Goal: Task Accomplishment & Management: Complete application form

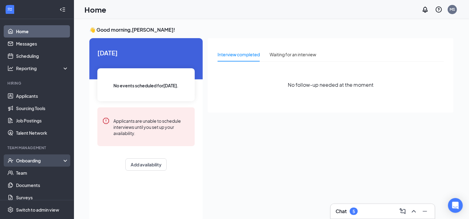
click at [42, 163] on div "Onboarding" at bounding box center [39, 161] width 47 height 6
click at [24, 170] on link "Overview" at bounding box center [42, 173] width 53 height 12
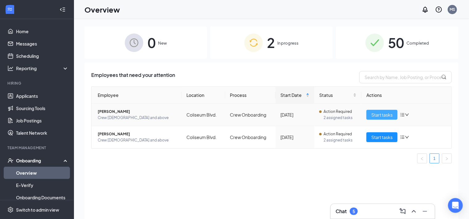
click at [385, 115] on span "Start tasks" at bounding box center [381, 115] width 21 height 7
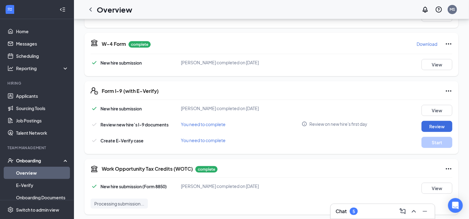
scroll to position [126, 0]
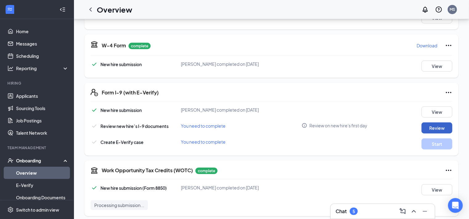
click at [432, 125] on button "Review" at bounding box center [437, 128] width 31 height 11
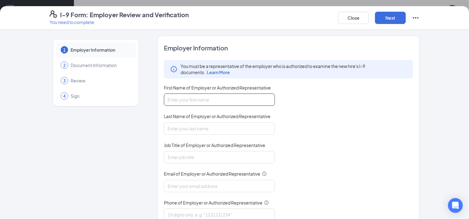
click at [218, 100] on input "First Name of Employer or Authorized Representative" at bounding box center [219, 100] width 111 height 12
type input "Mercedes"
type input "[PERSON_NAME]"
type input "[EMAIL_ADDRESS][DOMAIN_NAME]"
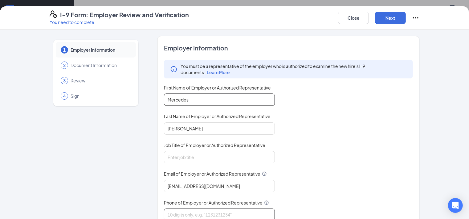
type input "3187045541"
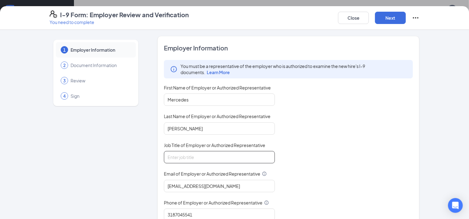
click at [174, 153] on input "Job Title of Employer or Authorized Representative" at bounding box center [219, 157] width 111 height 12
type input "General Manager"
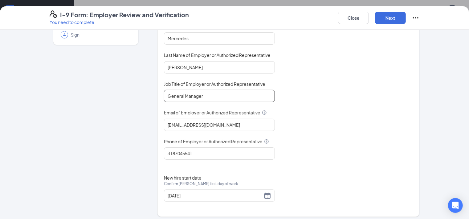
scroll to position [64, 0]
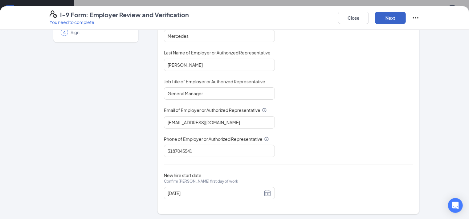
click at [406, 20] on button "Next" at bounding box center [390, 18] width 31 height 12
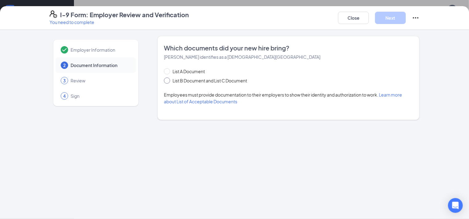
click at [230, 80] on span "List B Document and List C Document" at bounding box center [210, 80] width 80 height 7
click at [168, 80] on input "List B Document and List C Document" at bounding box center [166, 80] width 4 height 4
radio input "true"
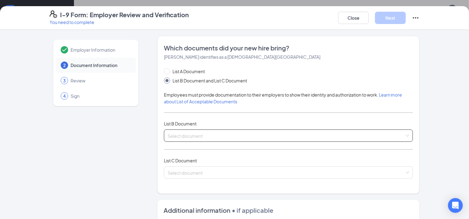
click at [197, 138] on input "search" at bounding box center [286, 134] width 237 height 9
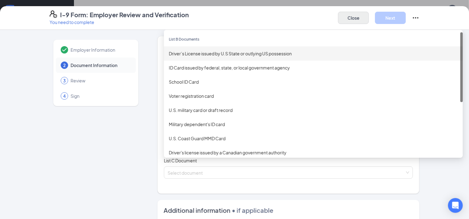
scroll to position [60, 0]
click at [369, 20] on button "Close" at bounding box center [353, 18] width 31 height 12
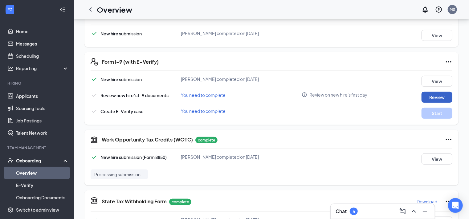
scroll to position [99, 0]
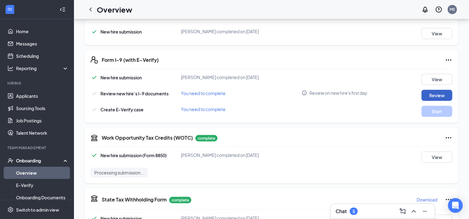
click at [427, 92] on button "Review" at bounding box center [437, 95] width 31 height 11
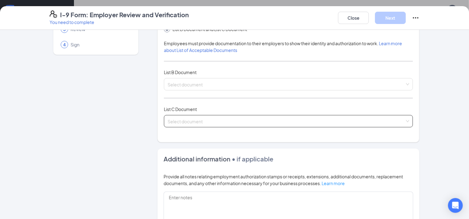
scroll to position [57, 0]
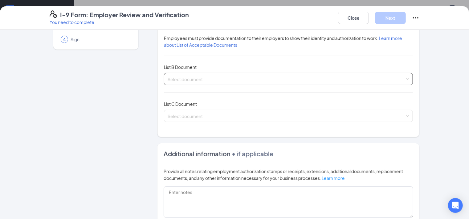
click at [178, 78] on input "search" at bounding box center [286, 77] width 237 height 9
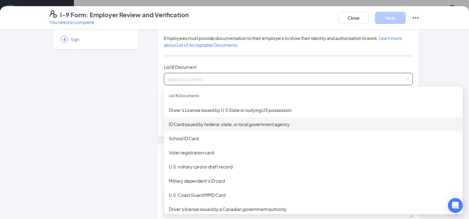
click at [184, 125] on div "ID Card issued by federal, state, or local government agency" at bounding box center [313, 124] width 289 height 7
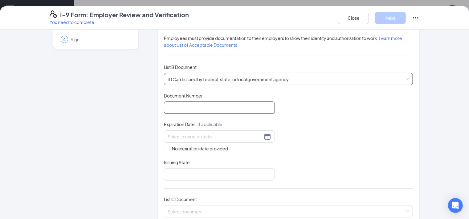
click at [174, 107] on input "Document Number" at bounding box center [219, 108] width 111 height 12
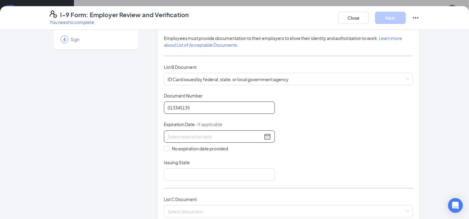
type input "013345135"
click at [217, 132] on div at bounding box center [219, 137] width 111 height 12
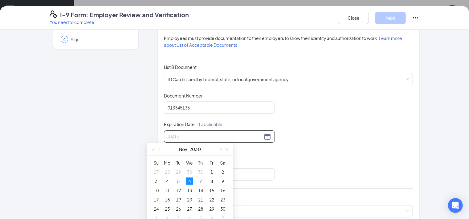
click at [189, 183] on div "6" at bounding box center [189, 181] width 7 height 7
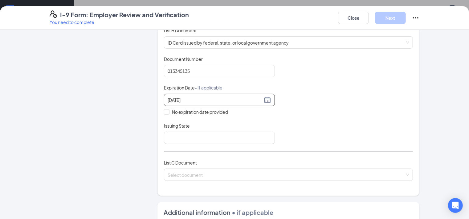
scroll to position [114, 0]
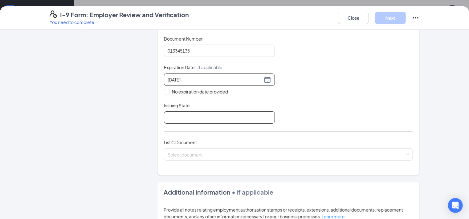
type input "[DATE]"
click at [178, 115] on input "Issuing State" at bounding box center [219, 118] width 111 height 12
type input "[US_STATE]"
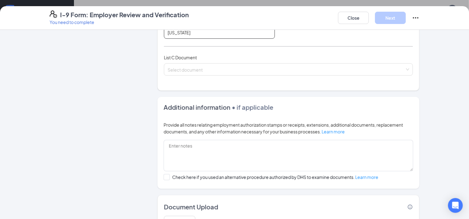
scroll to position [199, 0]
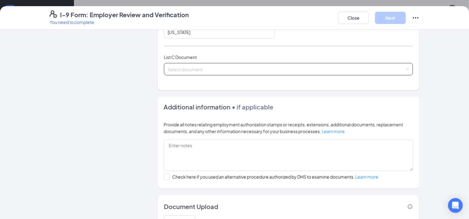
click at [177, 68] on input "search" at bounding box center [286, 67] width 237 height 9
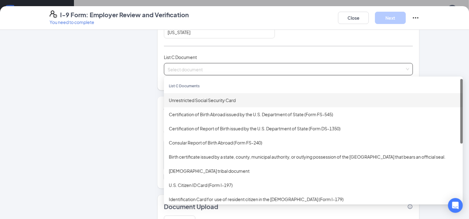
click at [178, 99] on div "Unrestricted Social Security Card" at bounding box center [313, 100] width 289 height 7
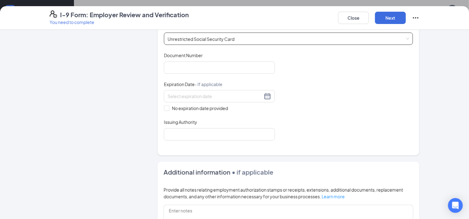
scroll to position [227, 0]
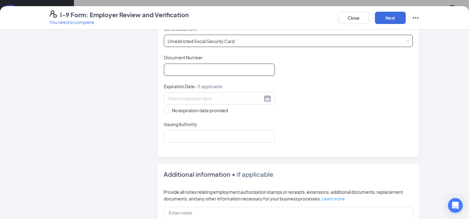
click at [177, 70] on input "Document Number" at bounding box center [219, 70] width 111 height 12
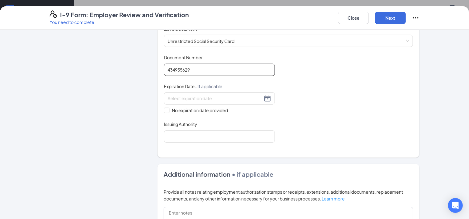
type input "434955629"
click at [81, 76] on div "Employer Information 2 Document Information 3 Review 4 Sign" at bounding box center [96, 62] width 92 height 506
click at [164, 109] on span at bounding box center [167, 111] width 6 height 6
drag, startPoint x: 151, startPoint y: 109, endPoint x: 185, endPoint y: 136, distance: 43.4
click at [185, 136] on input "Issuing Authority" at bounding box center [219, 137] width 111 height 12
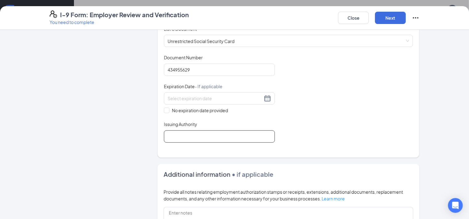
type input "Social Security Administration"
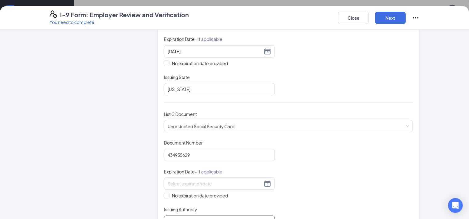
scroll to position [142, 0]
click at [406, 20] on button "Next" at bounding box center [390, 18] width 31 height 12
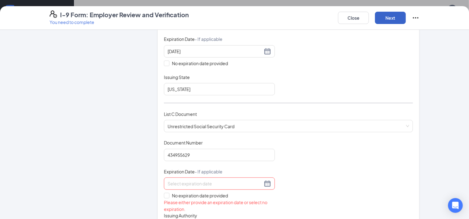
click at [406, 16] on button "Next" at bounding box center [390, 18] width 31 height 12
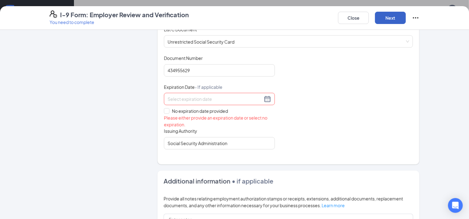
scroll to position [227, 0]
click at [164, 108] on input "No expiration date provided" at bounding box center [166, 110] width 4 height 4
checkbox input "true"
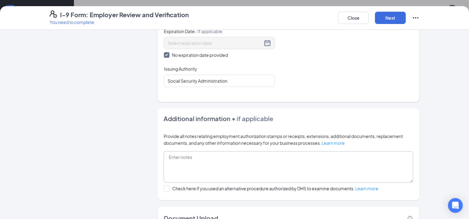
scroll to position [284, 0]
click at [406, 15] on button "Next" at bounding box center [390, 18] width 31 height 12
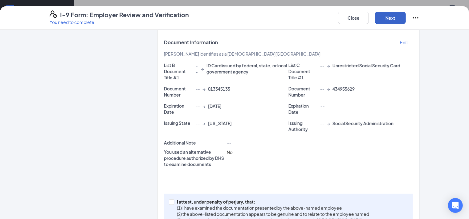
scroll to position [456, 0]
click at [406, 19] on button "Next" at bounding box center [390, 18] width 31 height 12
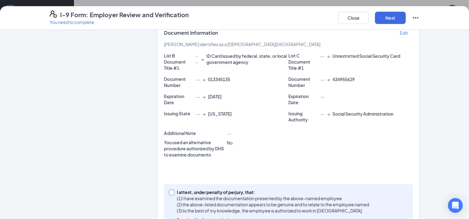
click at [169, 190] on input "I attest, under penalty of [PERSON_NAME], that: (1) I have examined the documen…" at bounding box center [171, 192] width 4 height 4
checkbox input "true"
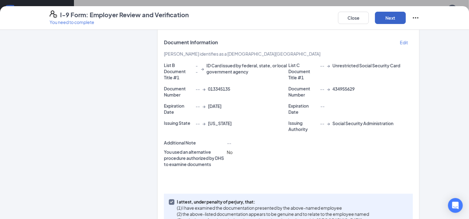
click at [406, 20] on button "Next" at bounding box center [390, 18] width 31 height 12
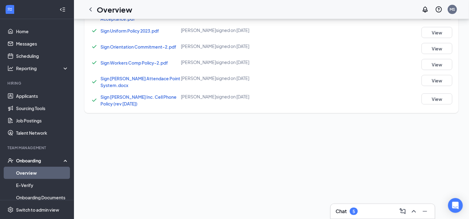
scroll to position [99, 0]
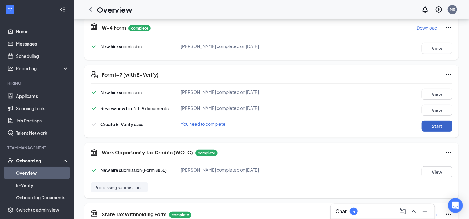
click at [422, 127] on button "Start" at bounding box center [437, 126] width 31 height 11
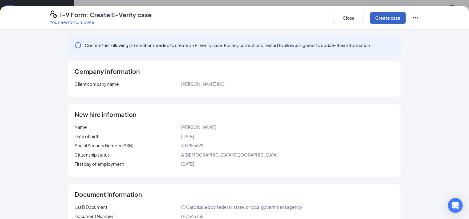
click at [406, 19] on button "Create case" at bounding box center [388, 18] width 36 height 12
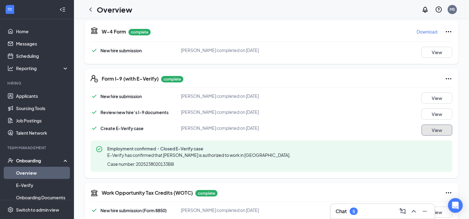
scroll to position [0, 0]
click at [26, 174] on link "Overview" at bounding box center [42, 173] width 53 height 12
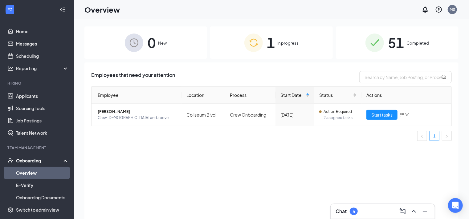
click at [291, 43] on span "In progress" at bounding box center [288, 43] width 21 height 6
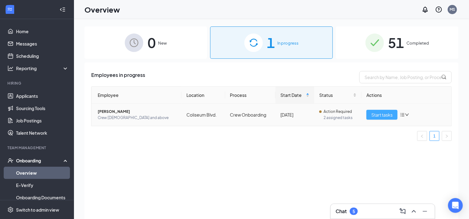
click at [380, 116] on span "Start tasks" at bounding box center [381, 115] width 21 height 7
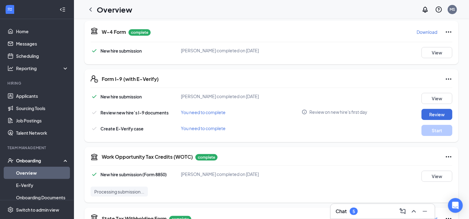
scroll to position [140, 0]
click at [442, 112] on button "Review" at bounding box center [437, 114] width 31 height 11
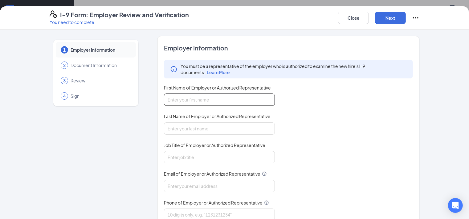
click at [239, 103] on input "First Name of Employer or Authorized Representative" at bounding box center [219, 100] width 111 height 12
type input "Mercedes"
type input "[PERSON_NAME]"
type input "[EMAIL_ADDRESS][DOMAIN_NAME]"
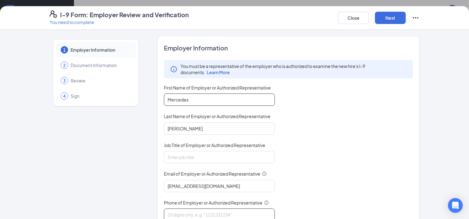
type input "3187045541"
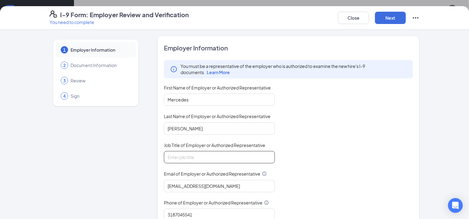
click at [169, 156] on input "Job Title of Employer or Authorized Representative" at bounding box center [219, 157] width 111 height 12
type input "General Manager"
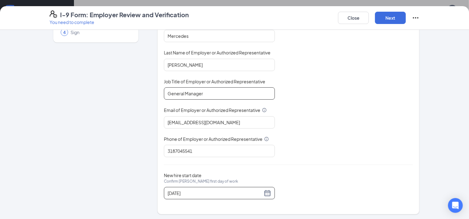
scroll to position [99, 0]
click at [406, 17] on button "Next" at bounding box center [390, 18] width 31 height 12
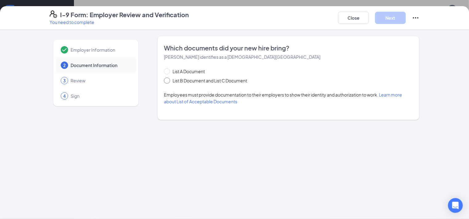
click at [185, 80] on span "List B Document and List C Document" at bounding box center [210, 80] width 80 height 7
click at [168, 80] on input "List B Document and List C Document" at bounding box center [166, 80] width 4 height 4
radio input "true"
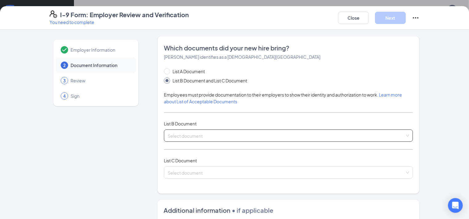
click at [181, 135] on input "search" at bounding box center [286, 134] width 237 height 9
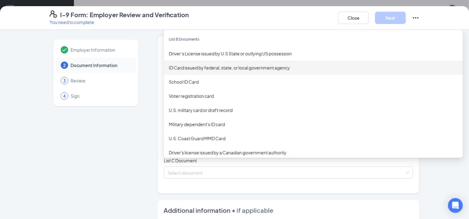
click at [188, 67] on div "ID Card issued by federal, state, or local government agency" at bounding box center [313, 67] width 289 height 7
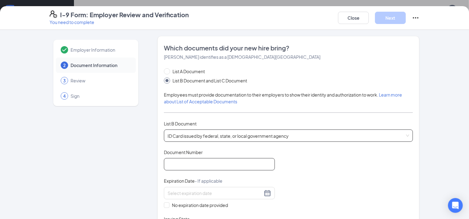
click at [180, 166] on input "Document Number" at bounding box center [219, 164] width 111 height 12
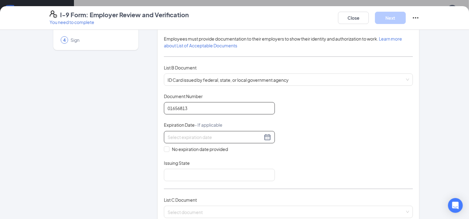
scroll to position [57, 0]
type input "01656813"
click at [181, 133] on input at bounding box center [215, 136] width 95 height 7
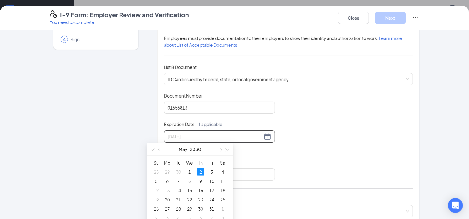
click at [198, 173] on div "2" at bounding box center [200, 172] width 7 height 7
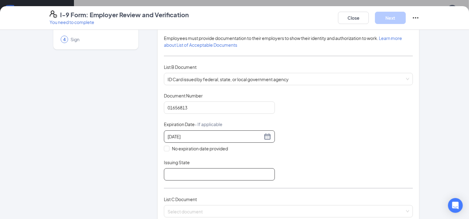
type input "[DATE]"
click at [197, 174] on input "Issuing State" at bounding box center [219, 175] width 111 height 12
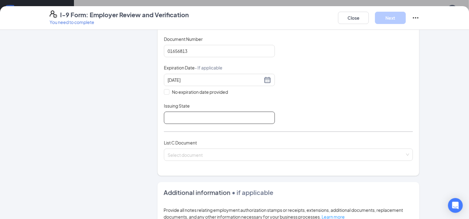
scroll to position [114, 0]
click at [164, 116] on input "Issuing State" at bounding box center [219, 118] width 111 height 12
type input "[US_STATE]"
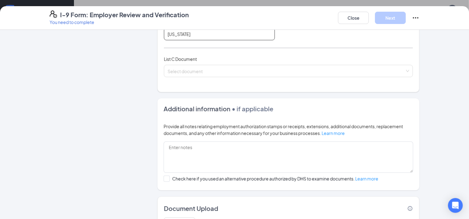
scroll to position [199, 0]
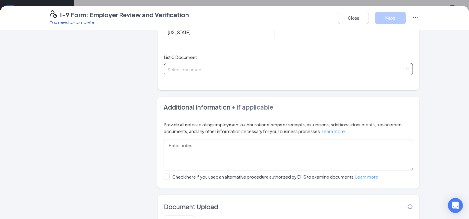
click at [168, 70] on input "search" at bounding box center [286, 67] width 237 height 9
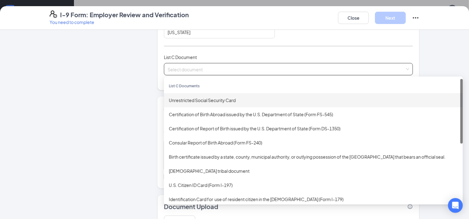
click at [185, 99] on div "Unrestricted Social Security Card" at bounding box center [313, 100] width 289 height 7
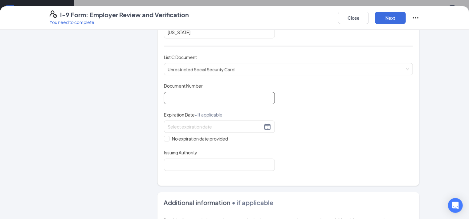
click at [175, 98] on input "Document Number" at bounding box center [219, 98] width 111 height 12
type input "435976091"
click at [164, 137] on input "No expiration date provided" at bounding box center [166, 138] width 4 height 4
checkbox input "true"
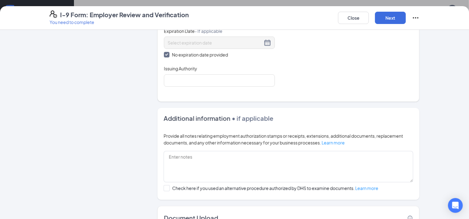
scroll to position [284, 0]
click at [175, 80] on input "Issuing Authority" at bounding box center [219, 81] width 111 height 12
type input "Social Security Administration"
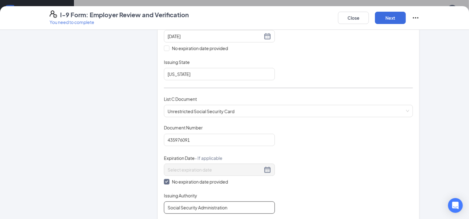
scroll to position [157, 0]
click at [406, 20] on button "Next" at bounding box center [390, 18] width 31 height 12
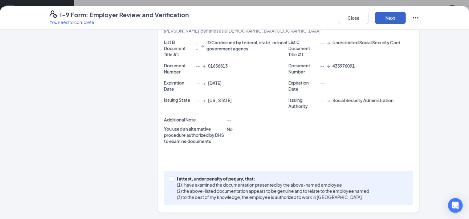
scroll to position [130, 0]
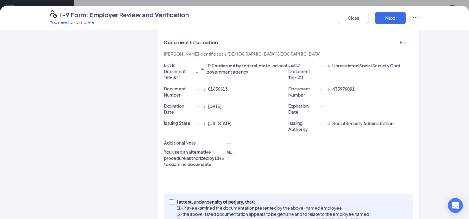
click at [169, 200] on input "I attest, under penalty of [PERSON_NAME], that: (1) I have examined the documen…" at bounding box center [171, 202] width 4 height 4
checkbox input "true"
click at [406, 17] on button "Next" at bounding box center [390, 18] width 31 height 12
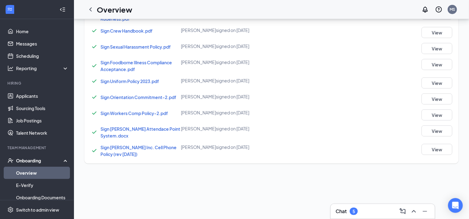
scroll to position [4, 0]
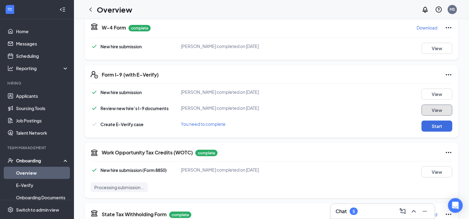
click at [422, 105] on button "View" at bounding box center [437, 110] width 31 height 11
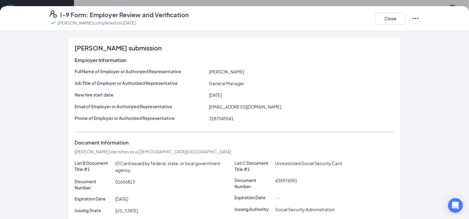
scroll to position [0, 0]
click at [406, 21] on button "Close" at bounding box center [390, 18] width 31 height 12
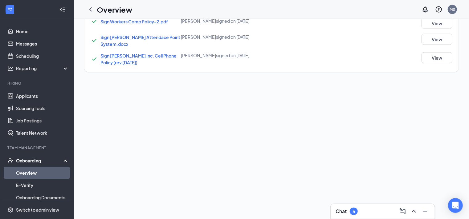
scroll to position [4, 0]
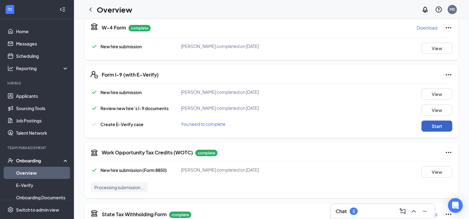
click at [434, 125] on button "Start" at bounding box center [437, 126] width 31 height 11
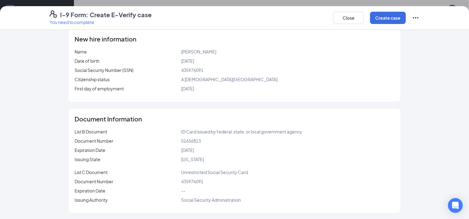
scroll to position [456, 0]
click at [406, 19] on button "Create case" at bounding box center [388, 18] width 36 height 12
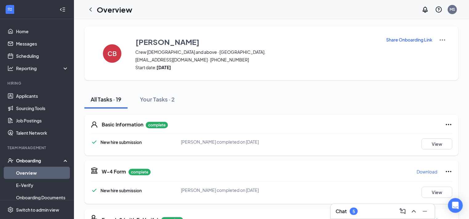
scroll to position [0, 0]
click at [90, 9] on icon "ChevronLeft" at bounding box center [90, 9] width 7 height 7
